Goal: Information Seeking & Learning: Check status

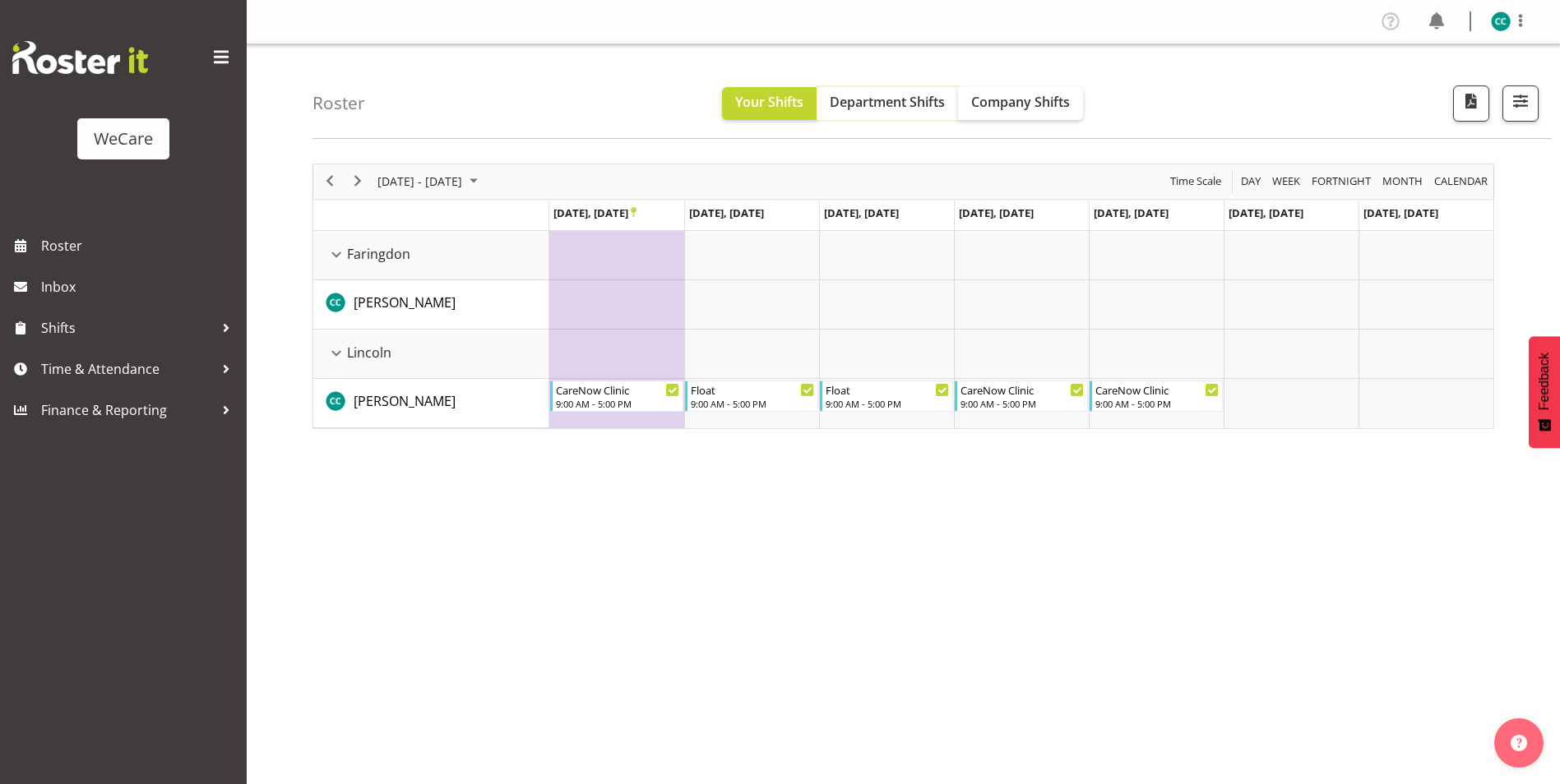
click at [912, 105] on span "Department Shifts" at bounding box center [888, 102] width 115 height 18
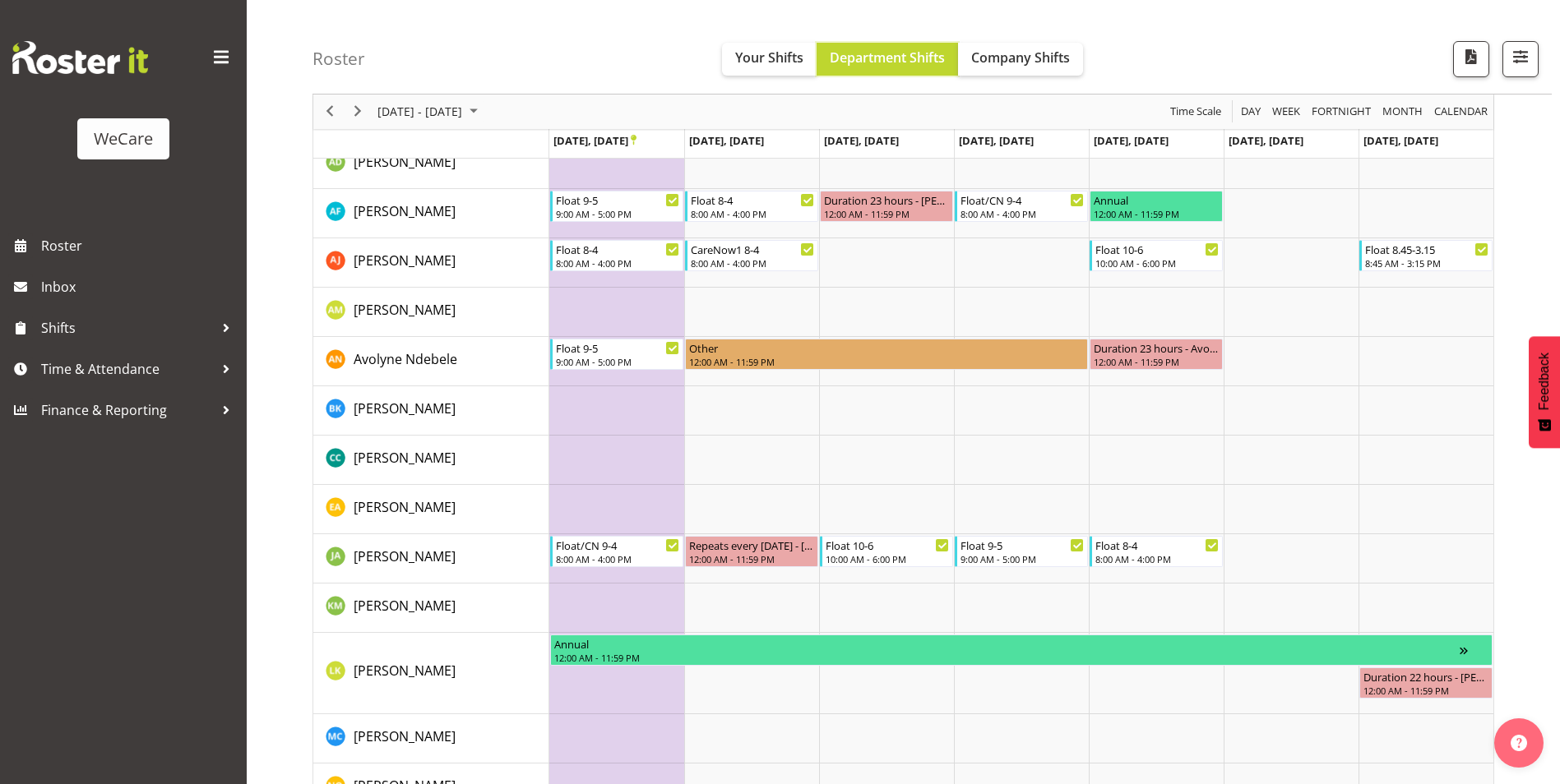
scroll to position [658, 0]
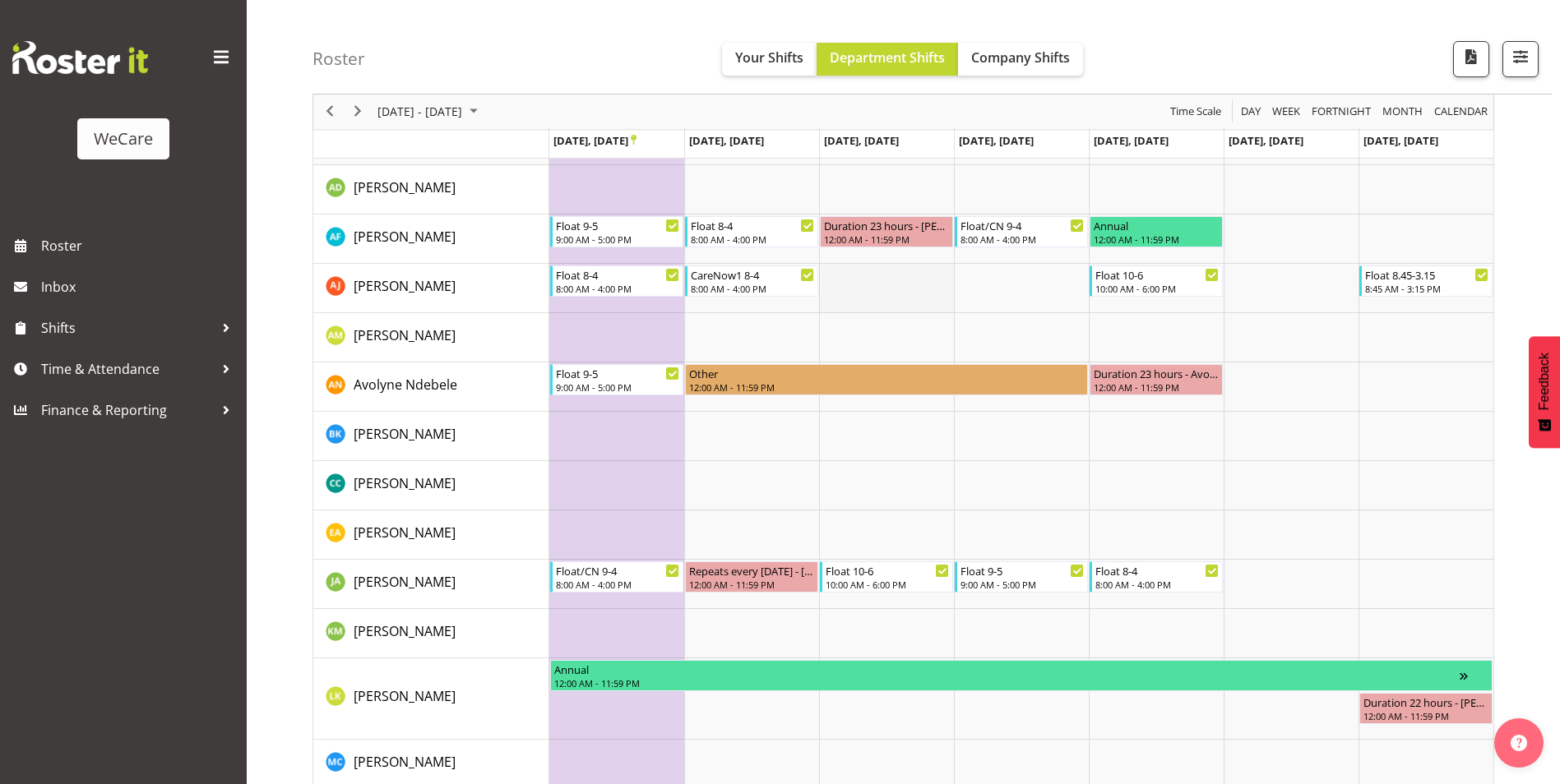
click at [854, 287] on td "Timeline Week of September 28, 2025" at bounding box center [887, 289] width 135 height 50
drag, startPoint x: 875, startPoint y: 284, endPoint x: 893, endPoint y: 283, distance: 18.0
click at [876, 284] on td "Timeline Week of September 28, 2025" at bounding box center [887, 289] width 135 height 50
drag, startPoint x: 999, startPoint y: 286, endPoint x: 855, endPoint y: 297, distance: 144.4
click at [996, 287] on td "Timeline Week of September 28, 2025" at bounding box center [1022, 289] width 135 height 50
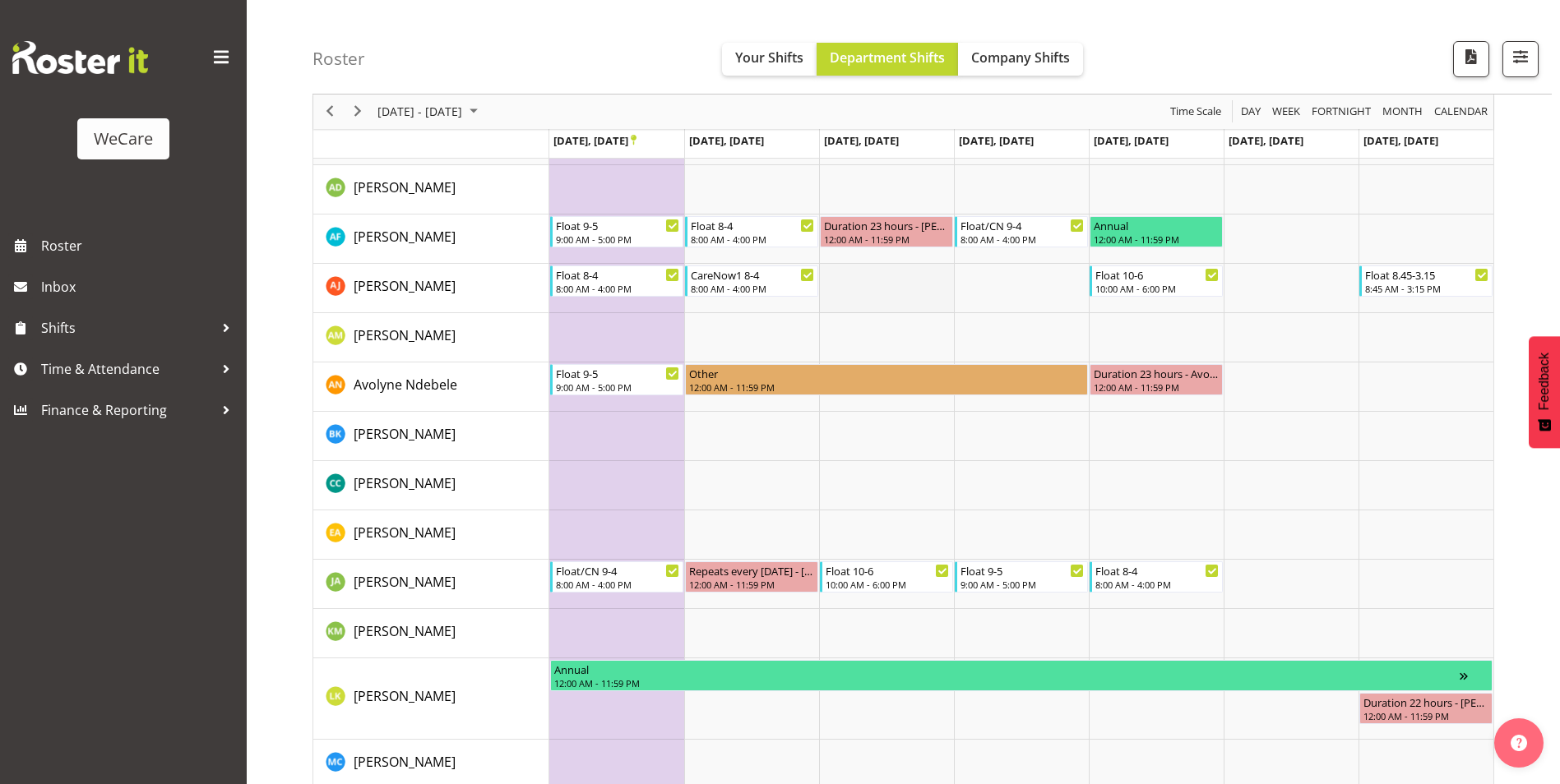
click at [884, 297] on td "Timeline Week of September 28, 2025" at bounding box center [887, 289] width 135 height 50
drag, startPoint x: 987, startPoint y: 299, endPoint x: 878, endPoint y: 303, distance: 109.1
click at [950, 303] on tr "Timeline Week of September 28, 2025" at bounding box center [1021, 289] width 944 height 50
drag, startPoint x: 899, startPoint y: 303, endPoint x: 993, endPoint y: 304, distance: 94.0
click at [934, 303] on td "Timeline Week of September 28, 2025" at bounding box center [887, 289] width 135 height 50
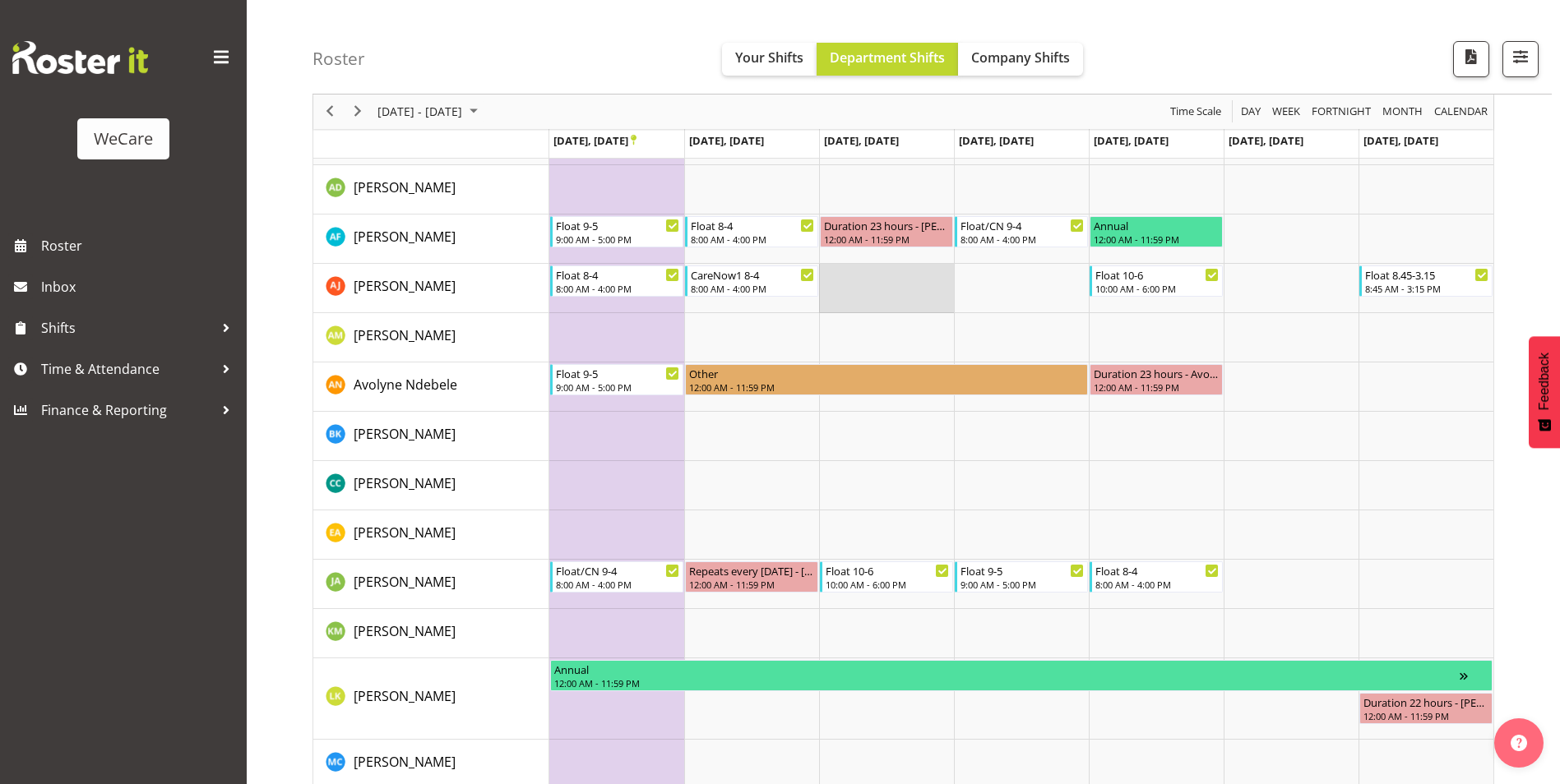
drag, startPoint x: 993, startPoint y: 304, endPoint x: 889, endPoint y: 304, distance: 104.0
click at [906, 304] on tr "Timeline Week of September 28, 2025" at bounding box center [1021, 289] width 944 height 50
drag, startPoint x: 883, startPoint y: 304, endPoint x: 967, endPoint y: 299, distance: 84.1
click at [891, 303] on td "Timeline Week of September 28, 2025" at bounding box center [887, 289] width 135 height 50
click at [976, 299] on td "Timeline Week of September 28, 2025" at bounding box center [1022, 289] width 135 height 50
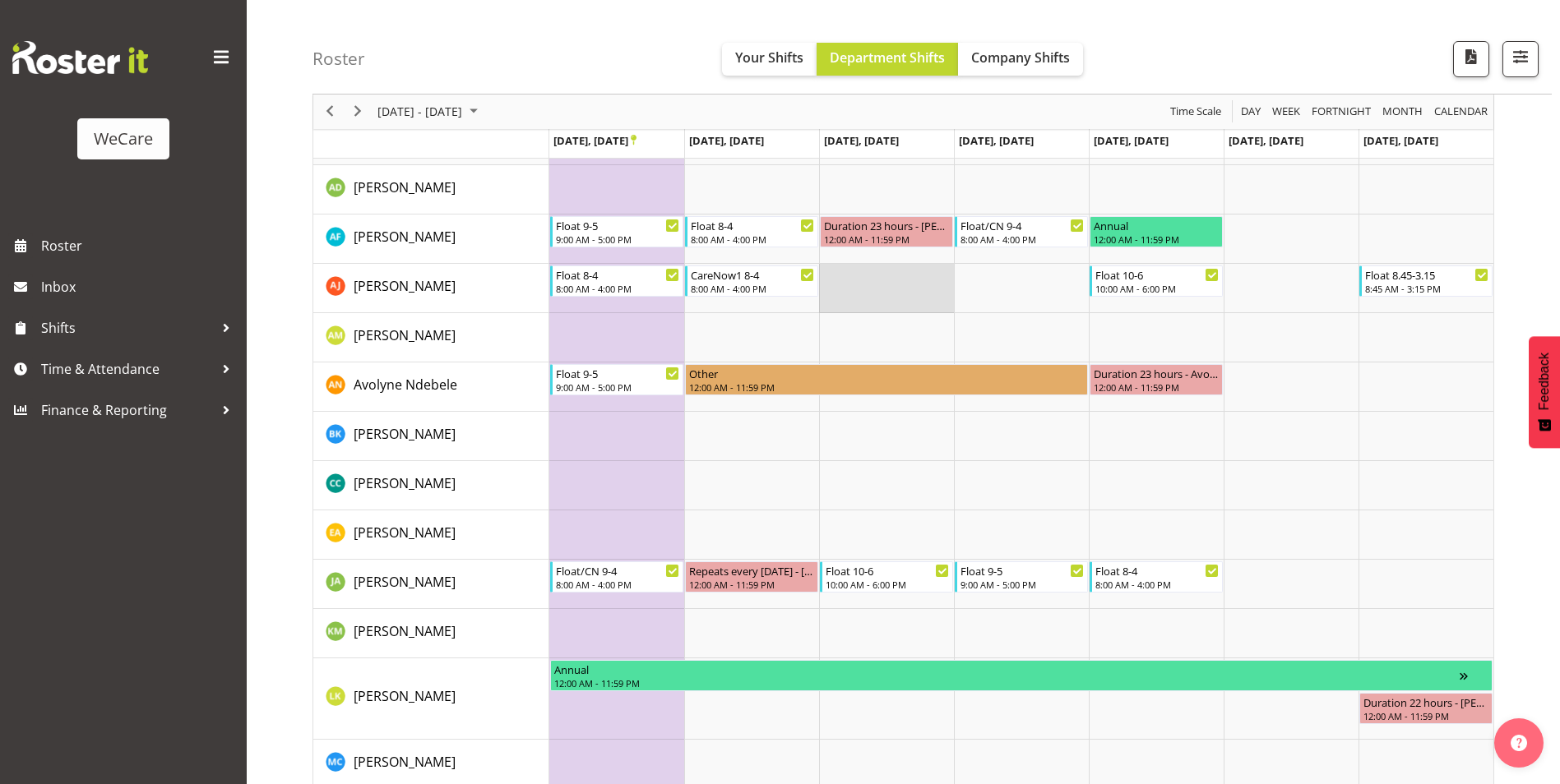
click at [907, 285] on td "Timeline Week of September 28, 2025" at bounding box center [887, 289] width 135 height 50
click at [1011, 60] on span "Company Shifts" at bounding box center [1020, 58] width 98 height 18
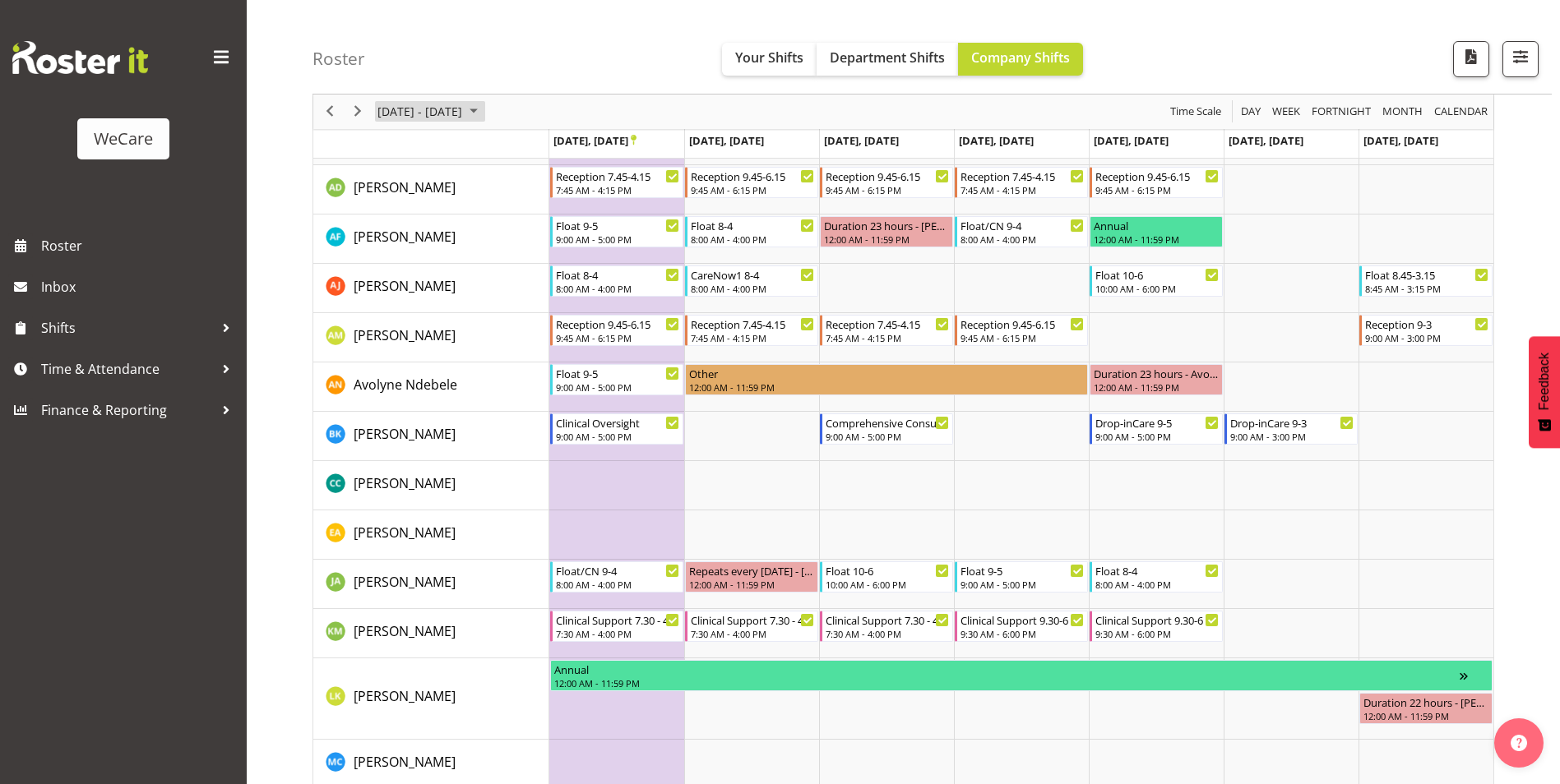
click at [463, 109] on span "[DATE] - [DATE]" at bounding box center [419, 112] width 88 height 21
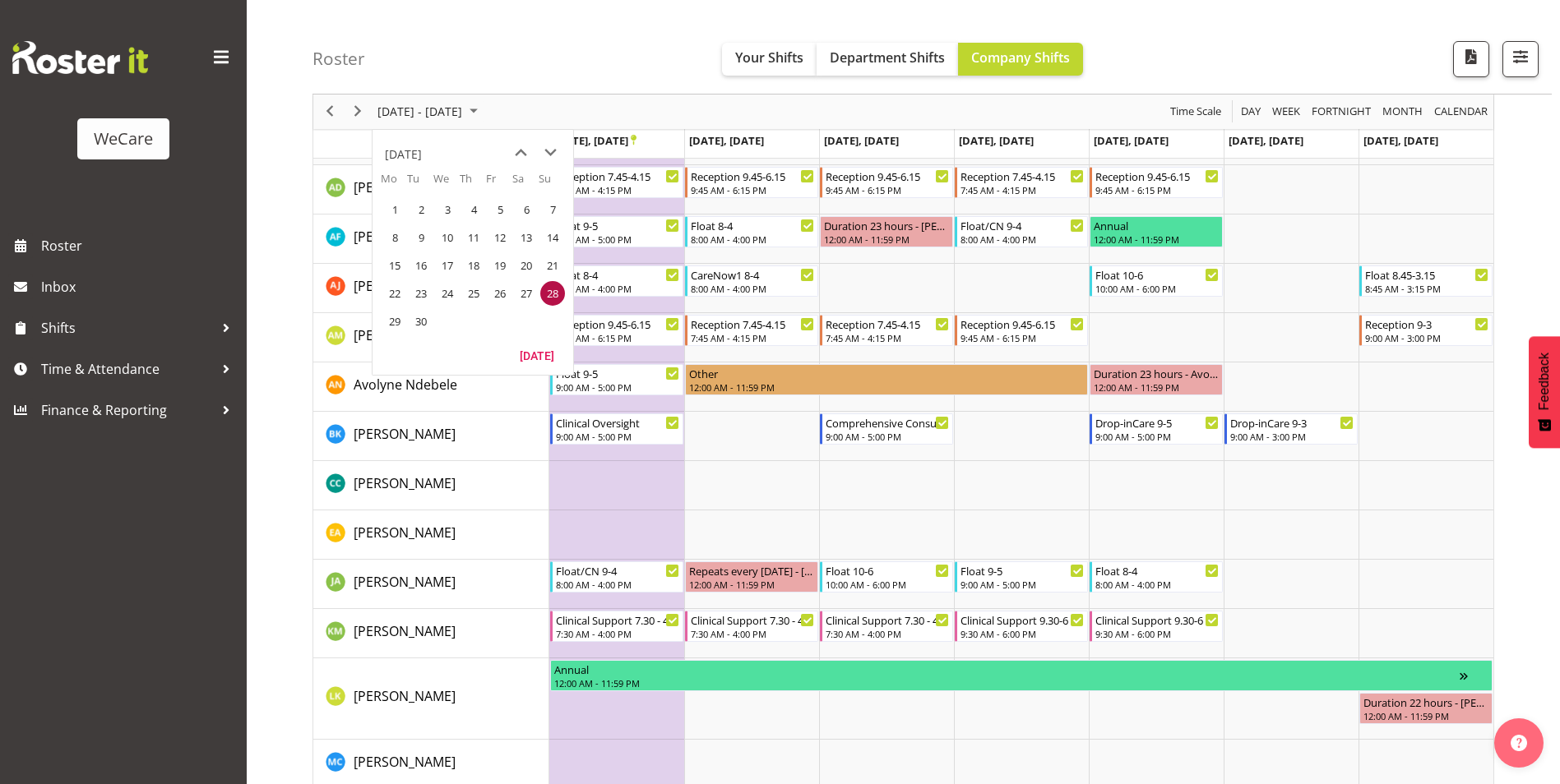
click at [557, 294] on span "28" at bounding box center [552, 293] width 25 height 25
drag, startPoint x: 981, startPoint y: 482, endPoint x: 975, endPoint y: 466, distance: 17.1
click at [981, 479] on td "Timeline Week of September 28, 2025" at bounding box center [1022, 486] width 135 height 50
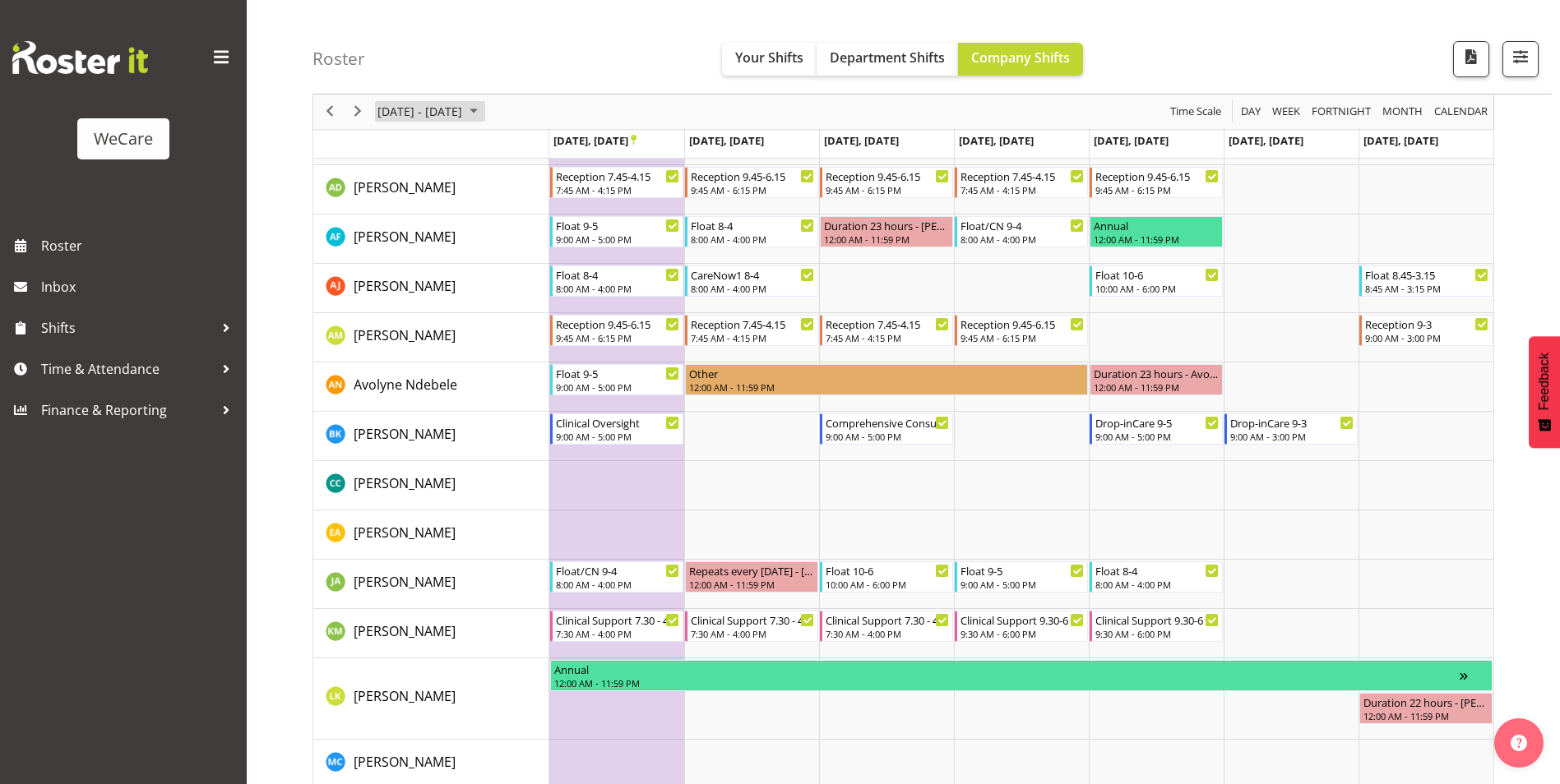
click at [464, 103] on span "[DATE] - [DATE]" at bounding box center [419, 112] width 88 height 21
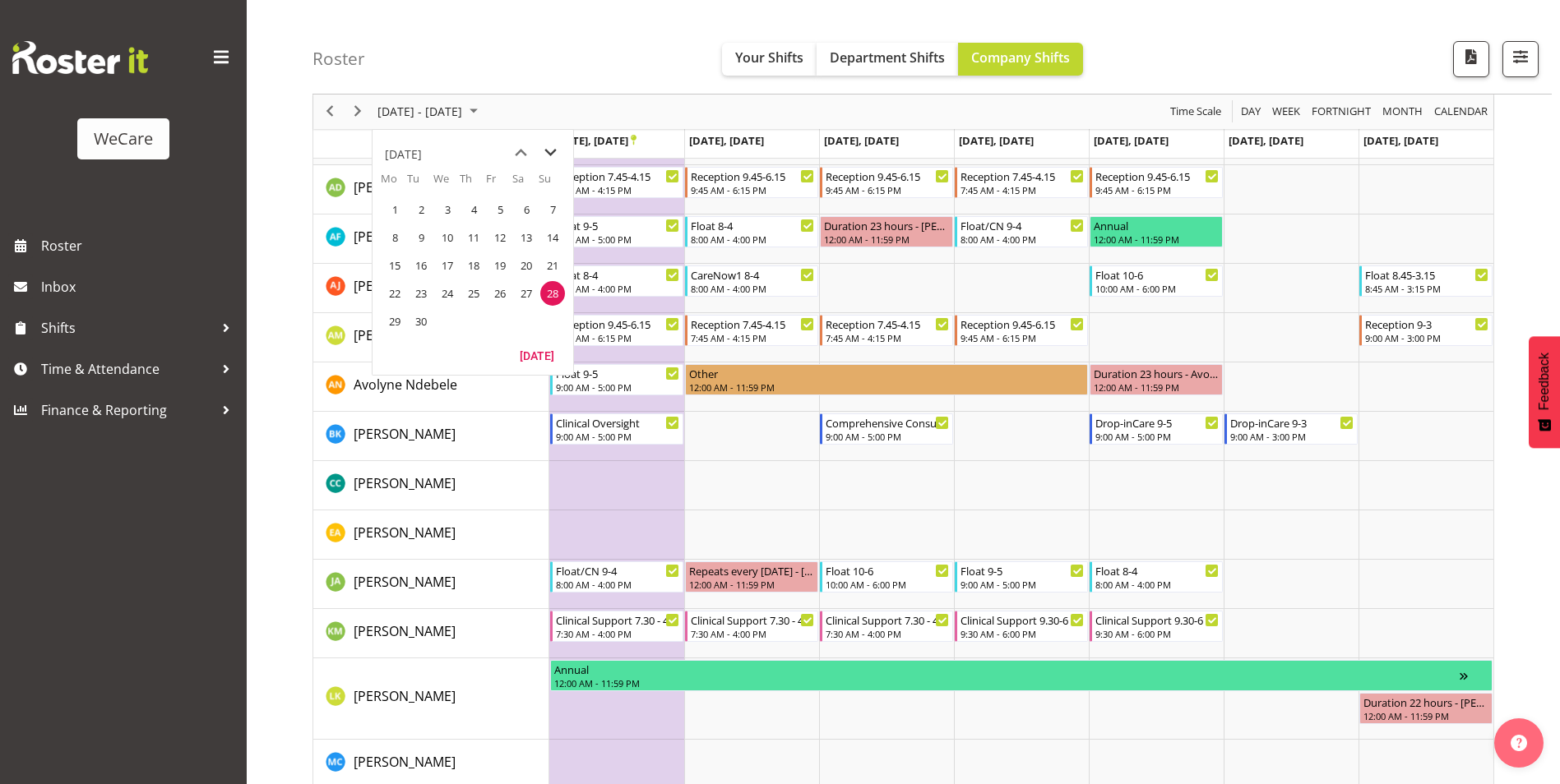
click at [548, 152] on span "next month" at bounding box center [550, 153] width 29 height 30
click at [447, 212] on span "1" at bounding box center [447, 209] width 25 height 25
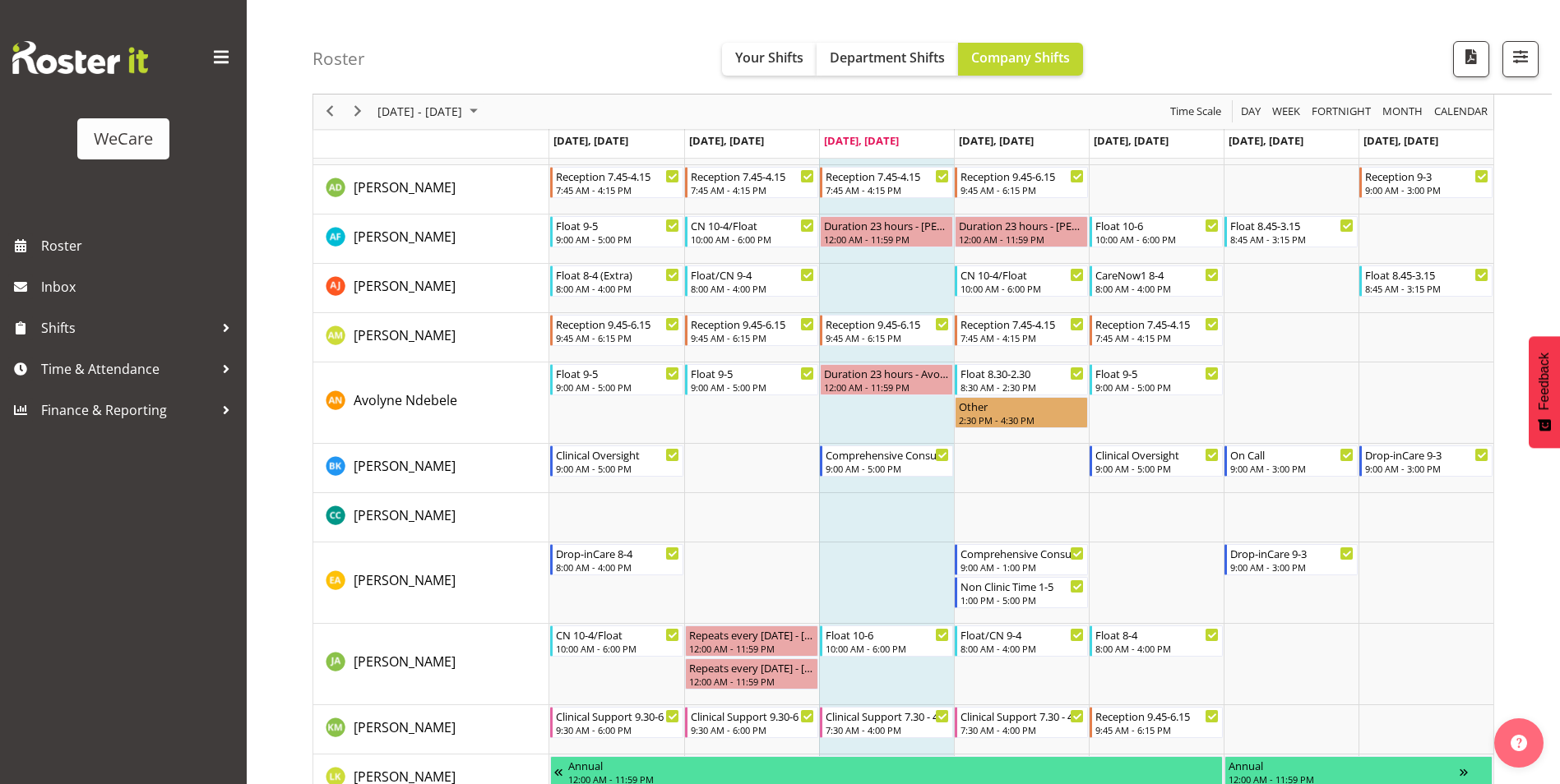
click at [879, 289] on td "Timeline Week of October 1, 2025" at bounding box center [887, 289] width 135 height 50
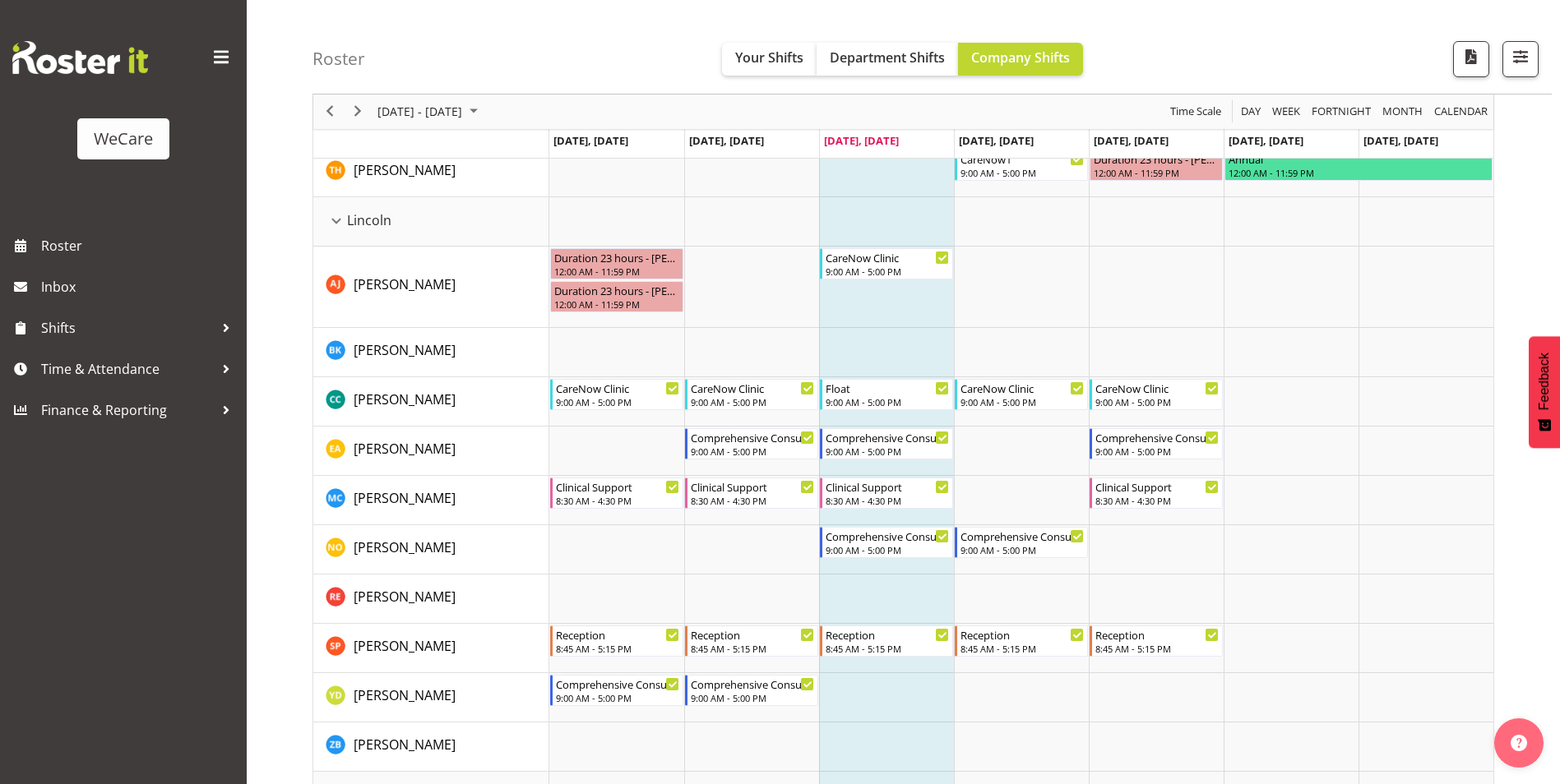
scroll to position [2712, 0]
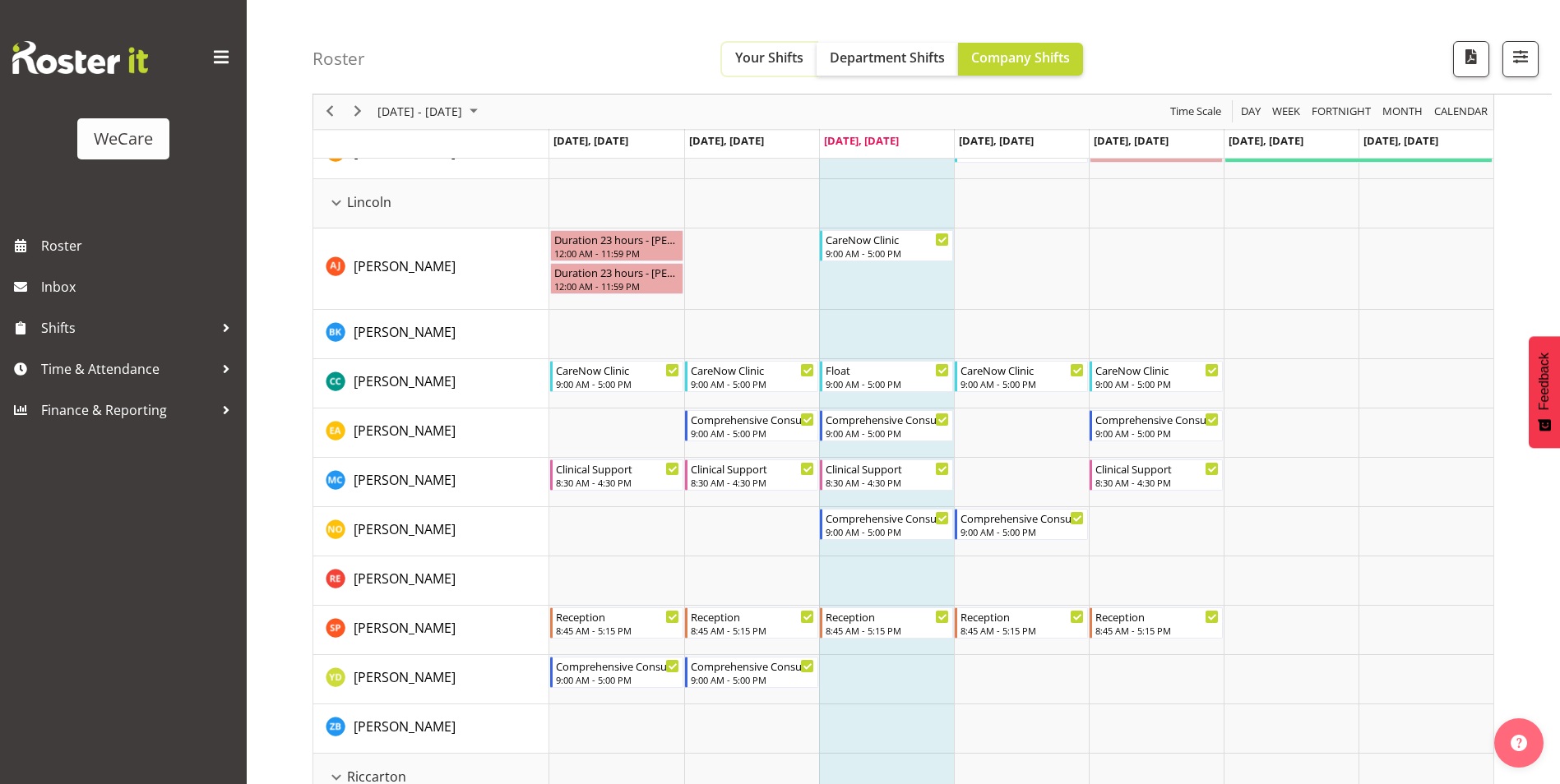
drag, startPoint x: 783, startPoint y: 49, endPoint x: 833, endPoint y: 66, distance: 52.8
click at [782, 50] on span "Your Shifts" at bounding box center [769, 58] width 69 height 18
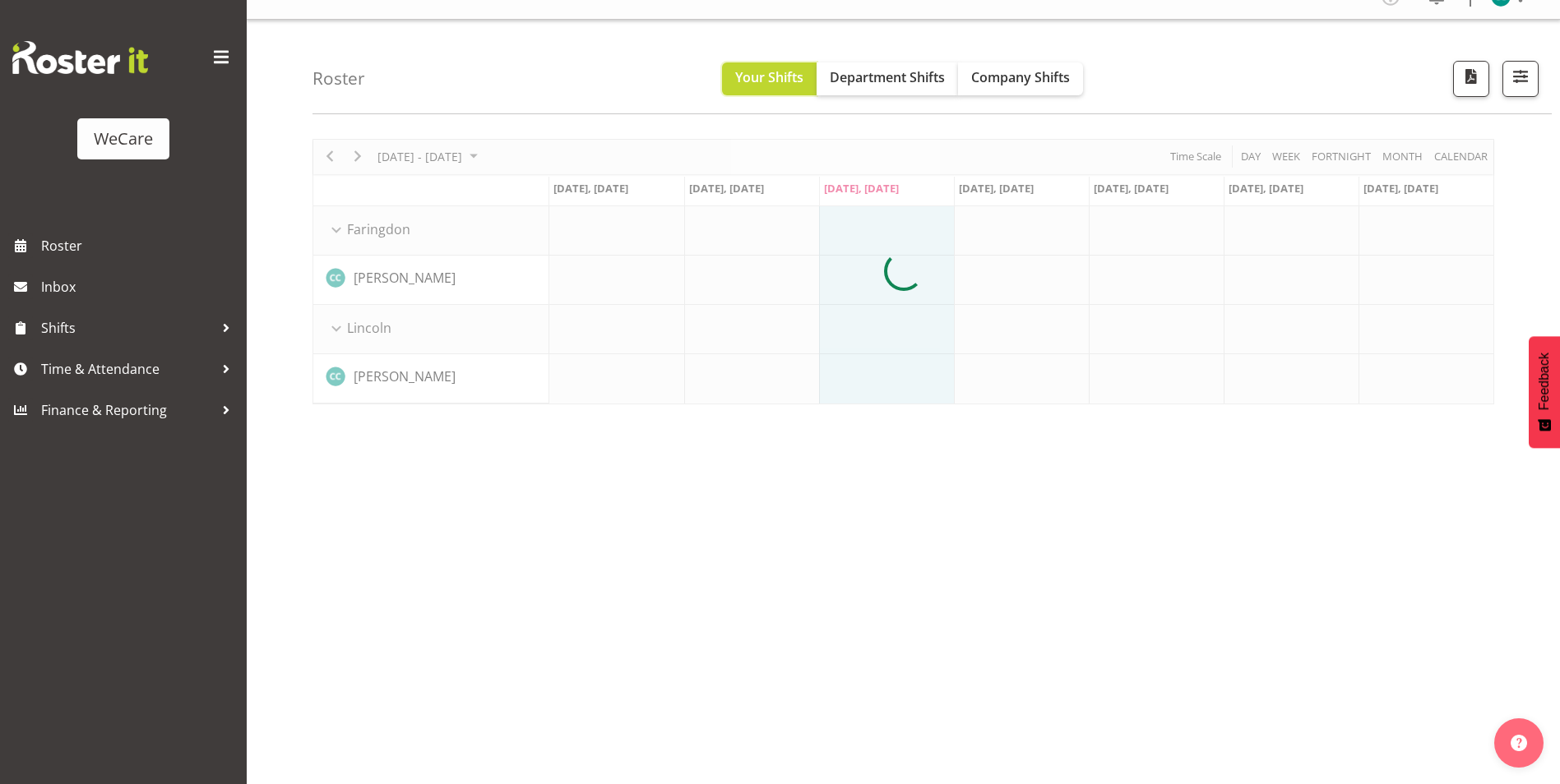
scroll to position [0, 0]
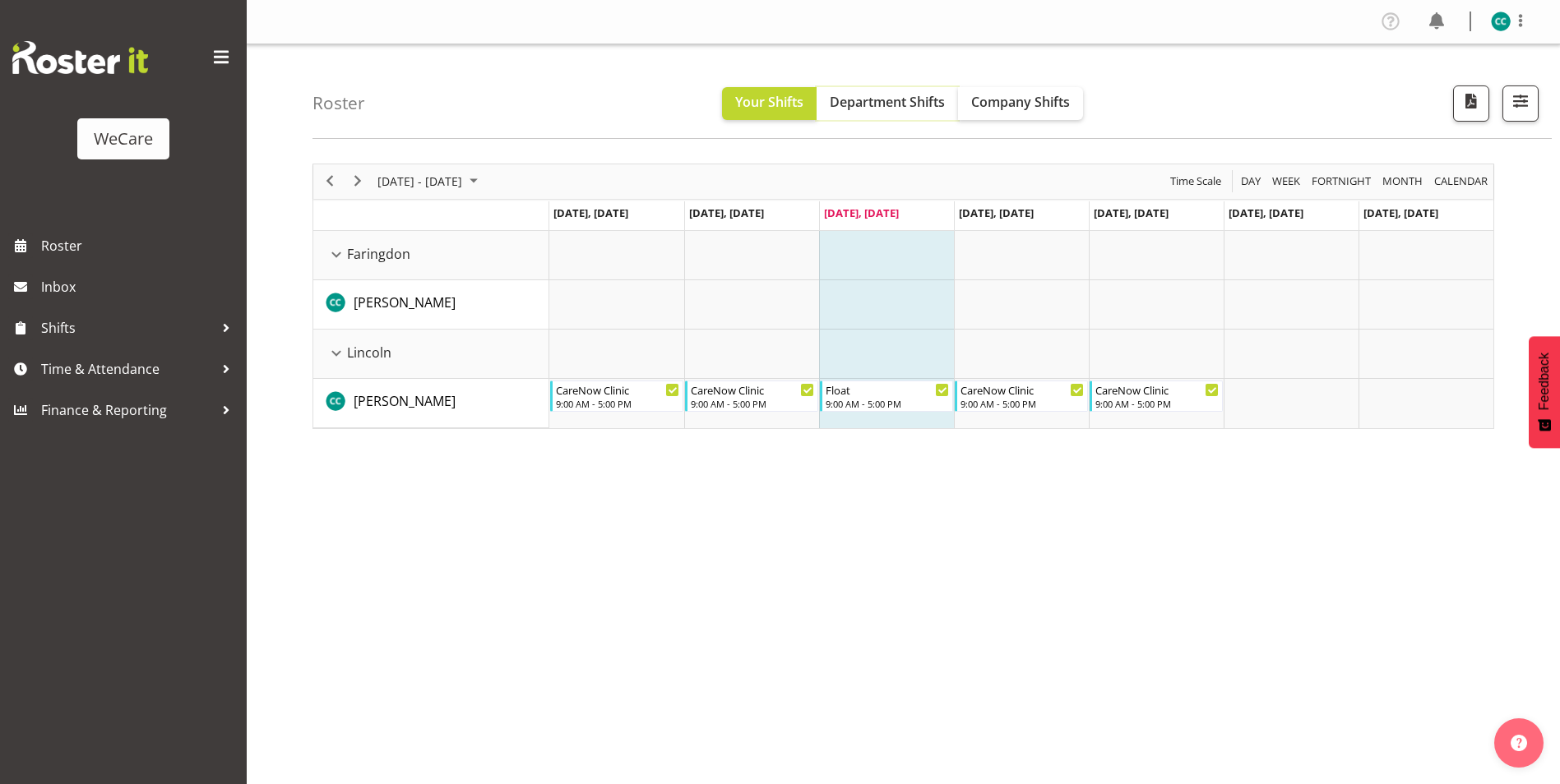
click at [880, 115] on button "Department Shifts" at bounding box center [887, 103] width 141 height 33
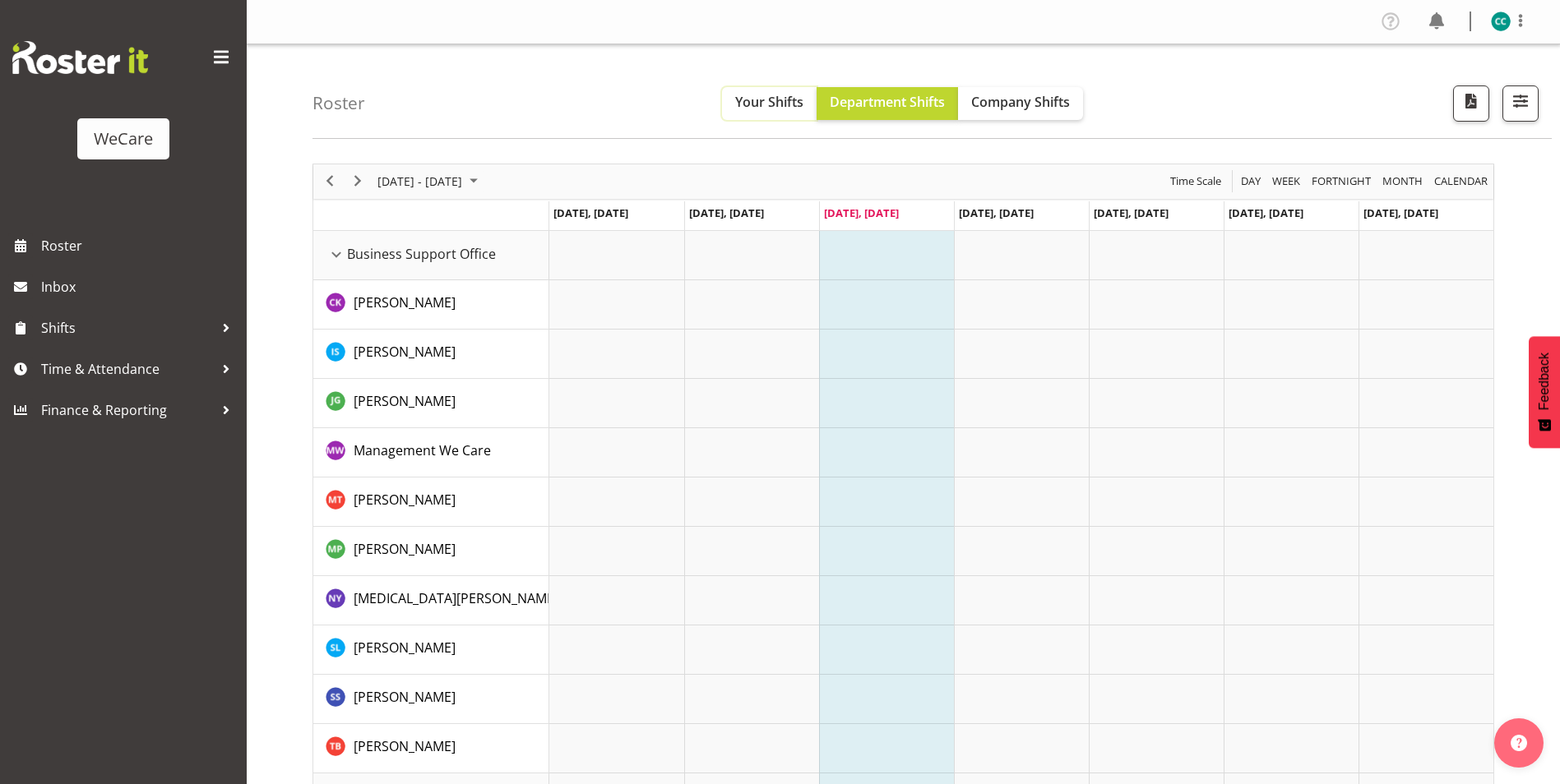
click at [783, 97] on span "Your Shifts" at bounding box center [769, 102] width 69 height 18
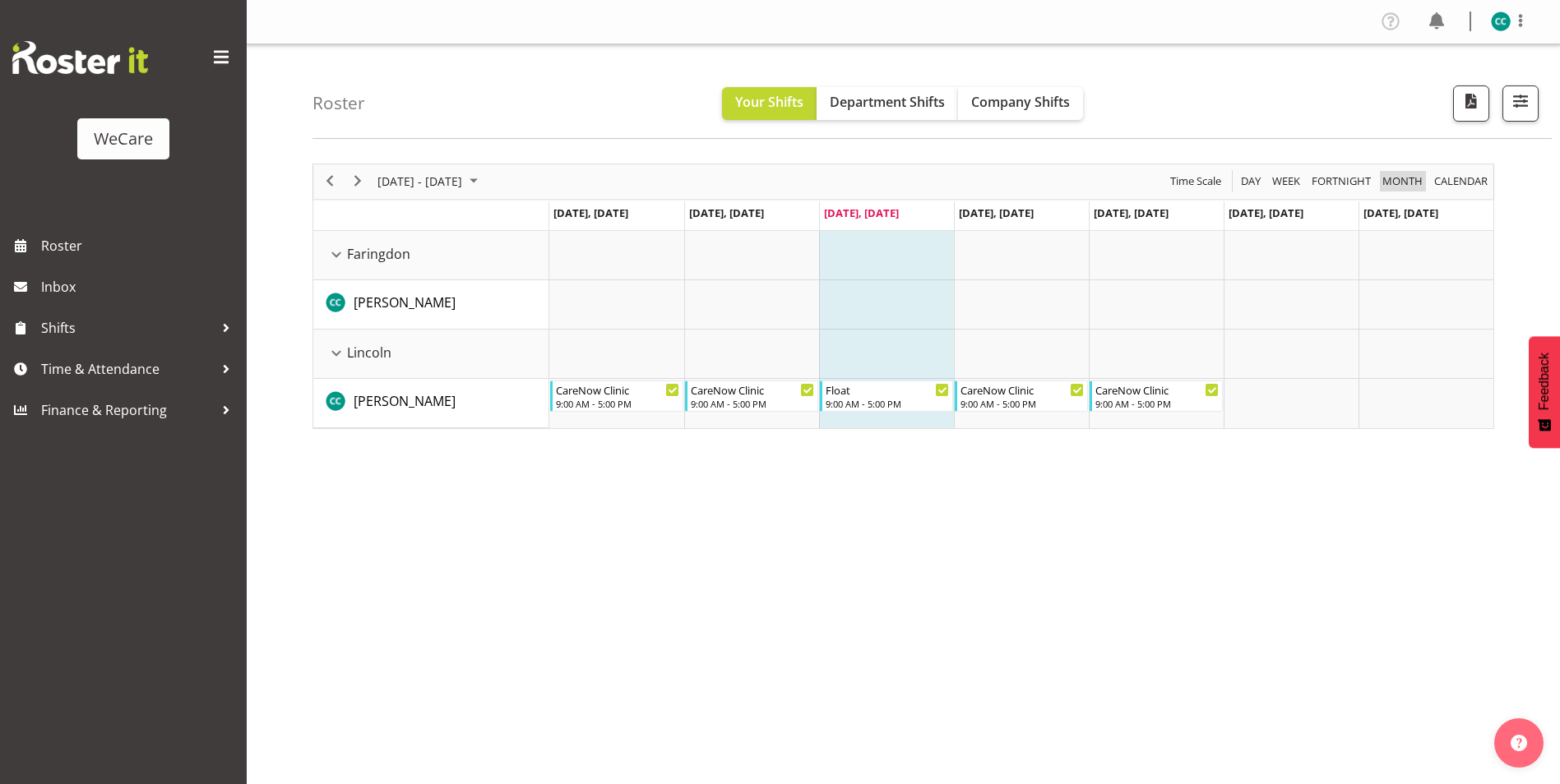
click at [1398, 185] on span "Month" at bounding box center [1403, 181] width 44 height 21
